Goal: Task Accomplishment & Management: Use online tool/utility

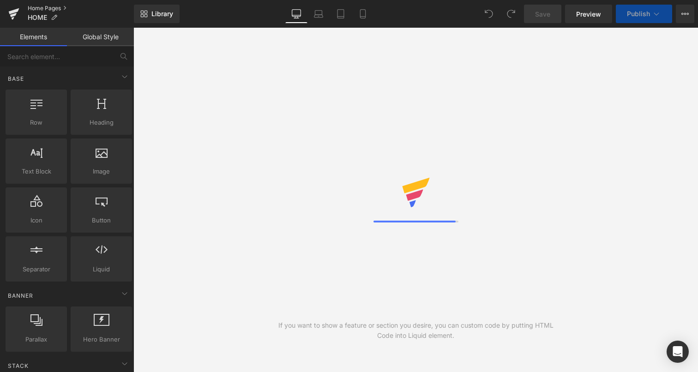
click at [45, 9] on link "Home Pages" at bounding box center [81, 8] width 106 height 7
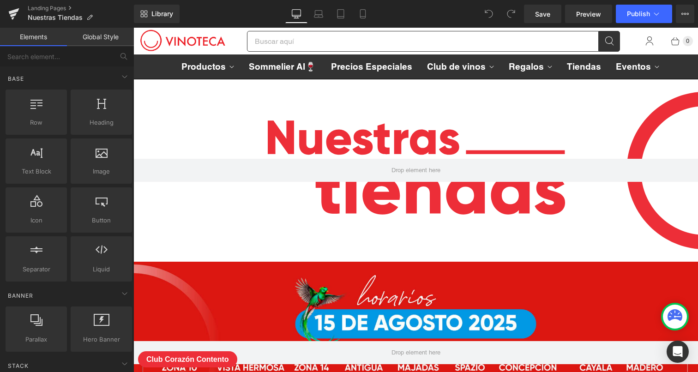
click at [425, 285] on div at bounding box center [415, 353] width 564 height 182
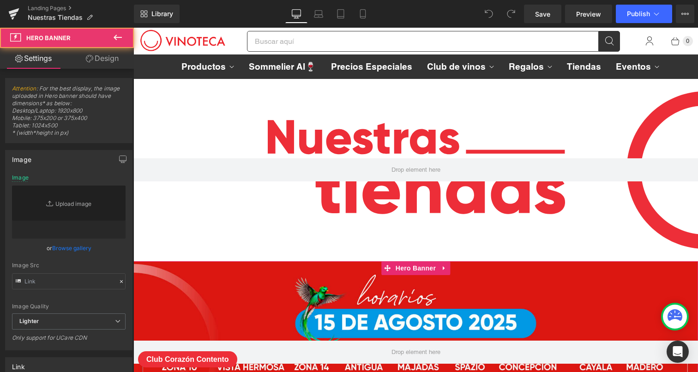
scroll to position [109, 0]
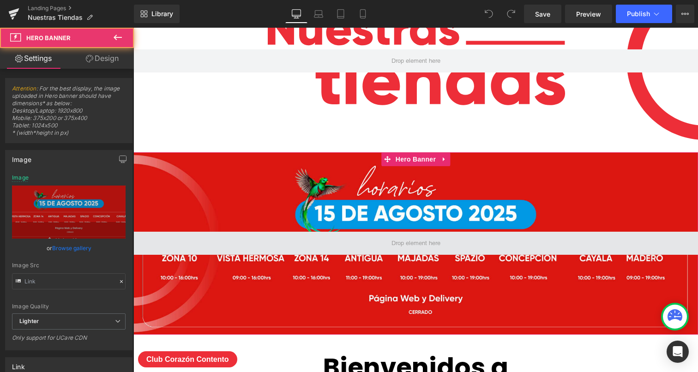
click at [419, 250] on span at bounding box center [415, 243] width 55 height 14
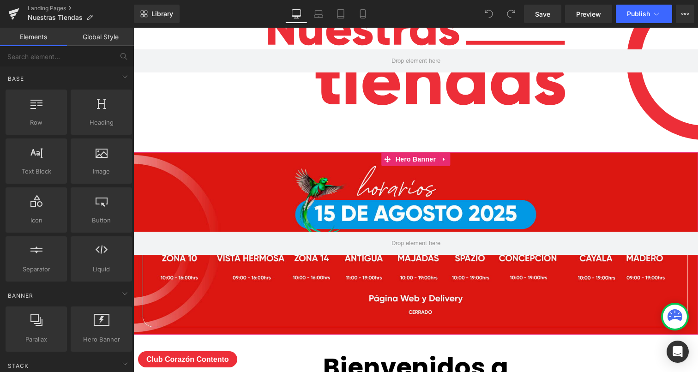
click at [425, 170] on div at bounding box center [415, 243] width 564 height 182
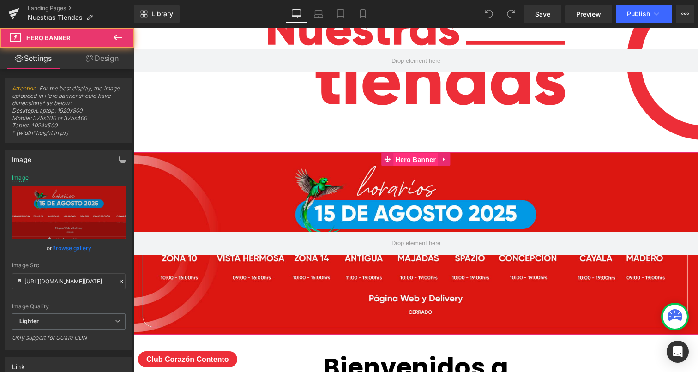
click at [424, 162] on span "Hero Banner" at bounding box center [415, 160] width 45 height 14
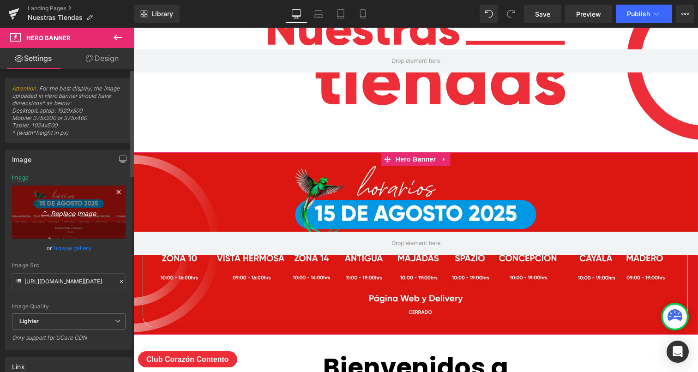
click at [82, 207] on icon "Replace Image" at bounding box center [69, 212] width 74 height 12
type input "C:\fakepath\HORARIO-[DATE]-WEB.png"
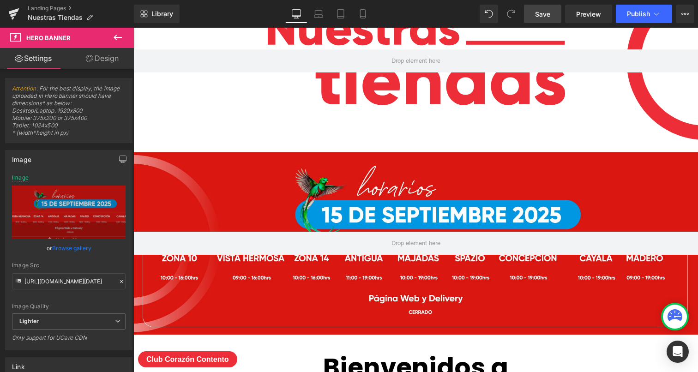
click at [555, 15] on link "Save" at bounding box center [542, 14] width 37 height 18
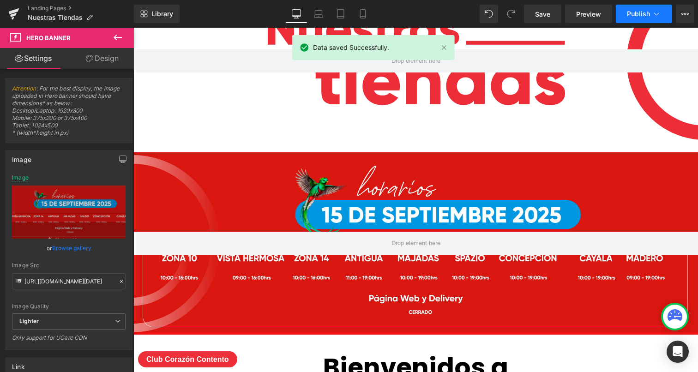
click at [649, 18] on span "Publish" at bounding box center [638, 13] width 23 height 7
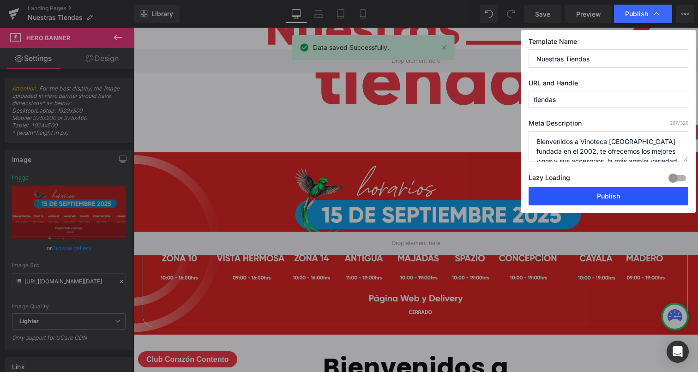
click at [589, 195] on button "Publish" at bounding box center [608, 196] width 160 height 18
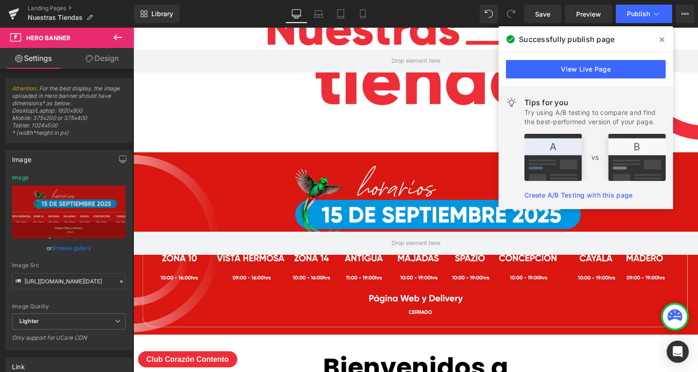
scroll to position [109, 0]
